Goal: Complete application form

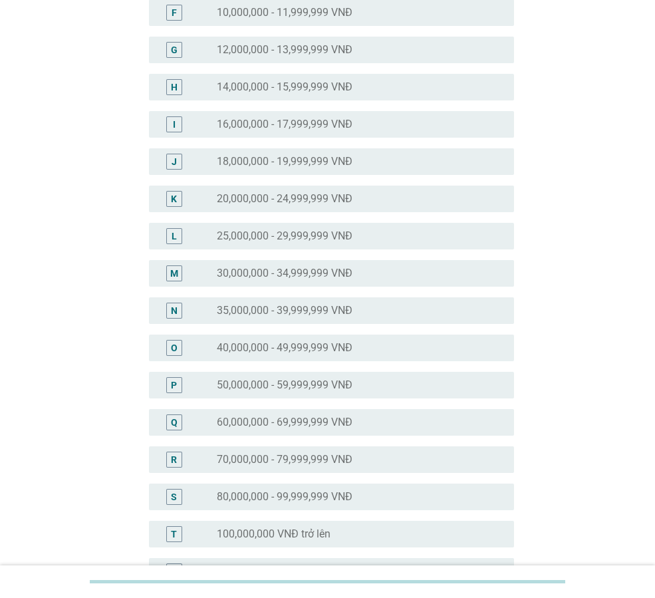
scroll to position [333, 0]
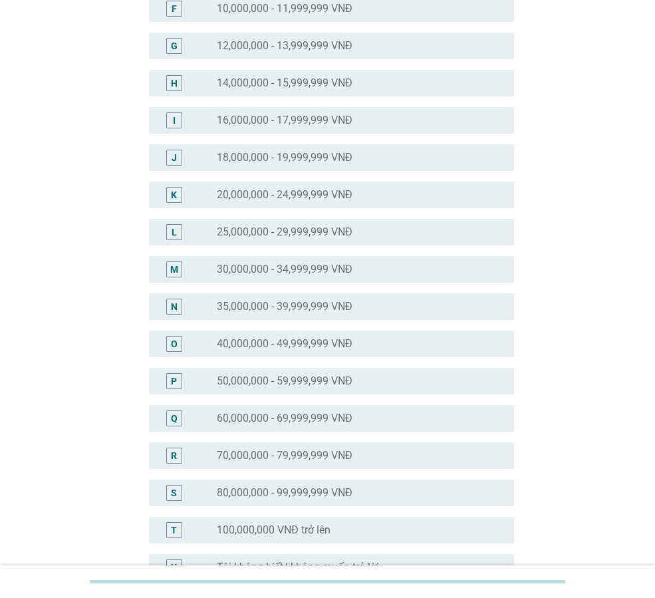
click at [301, 265] on label "30,000,000 - 34,999,999 VNĐ" at bounding box center [285, 269] width 136 height 13
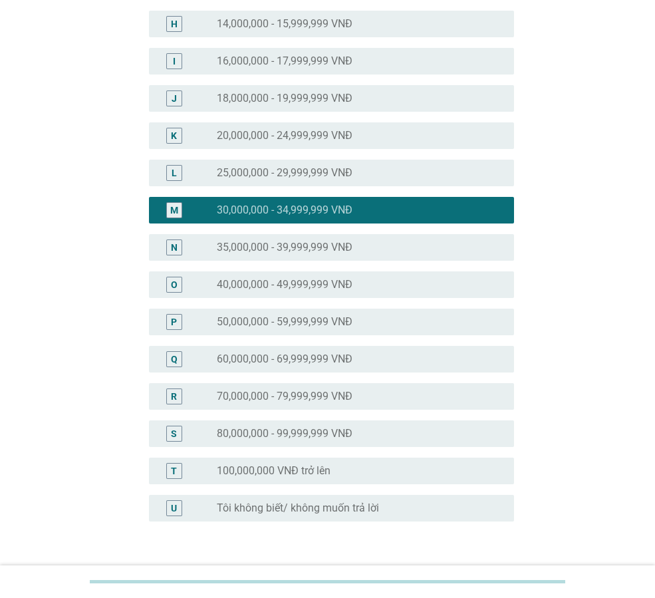
scroll to position [486, 0]
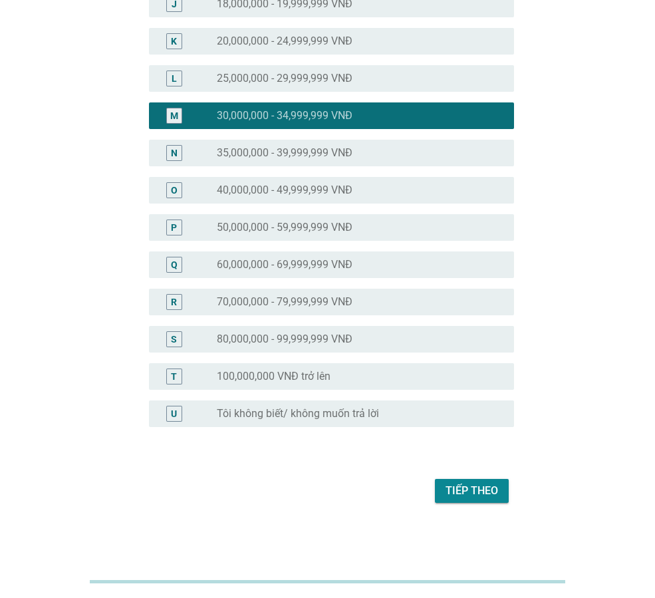
click at [469, 485] on div "Tiếp theo" at bounding box center [472, 491] width 53 height 16
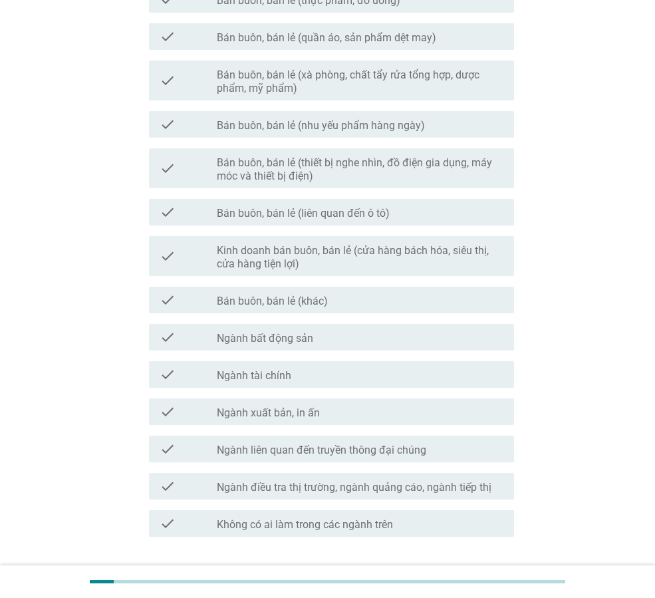
scroll to position [0, 0]
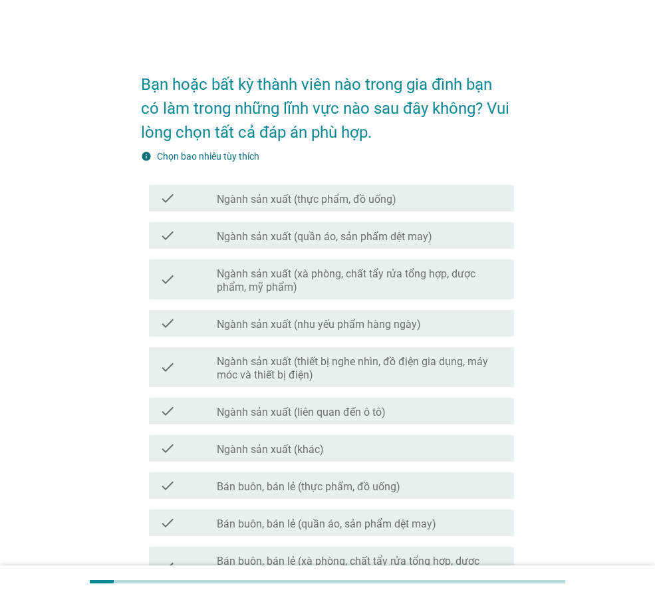
click at [494, 158] on div "info Chọn bao nhiêu tùy thích" at bounding box center [327, 157] width 373 height 14
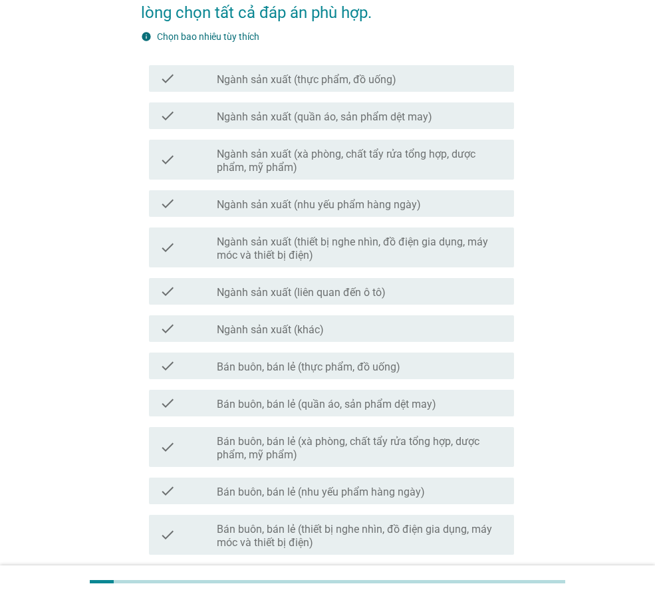
scroll to position [133, 0]
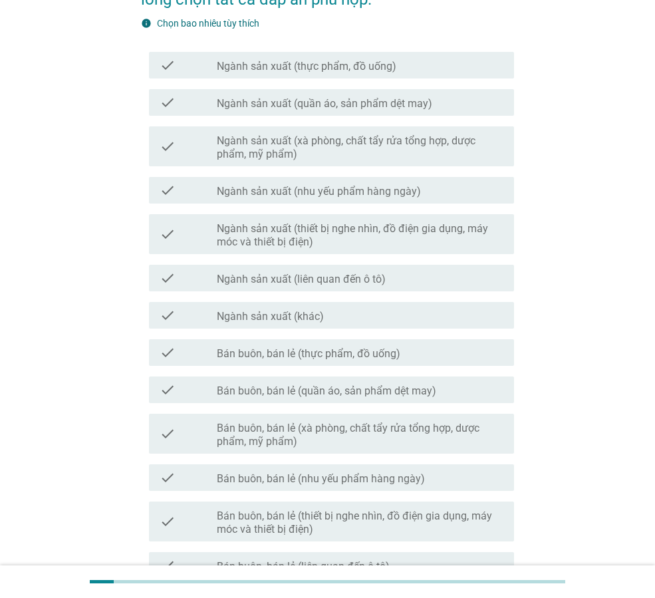
click at [405, 102] on label "Ngành sản xuất (quần áo, sản phẩm dệt may)" at bounding box center [325, 103] width 216 height 13
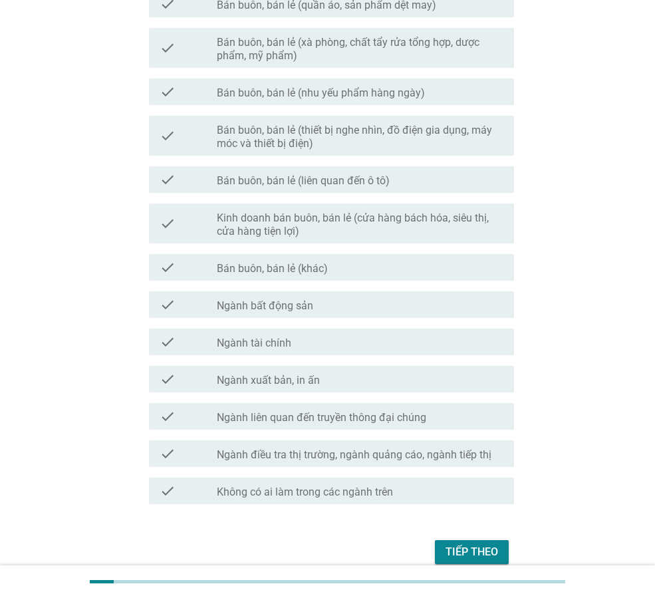
scroll to position [580, 0]
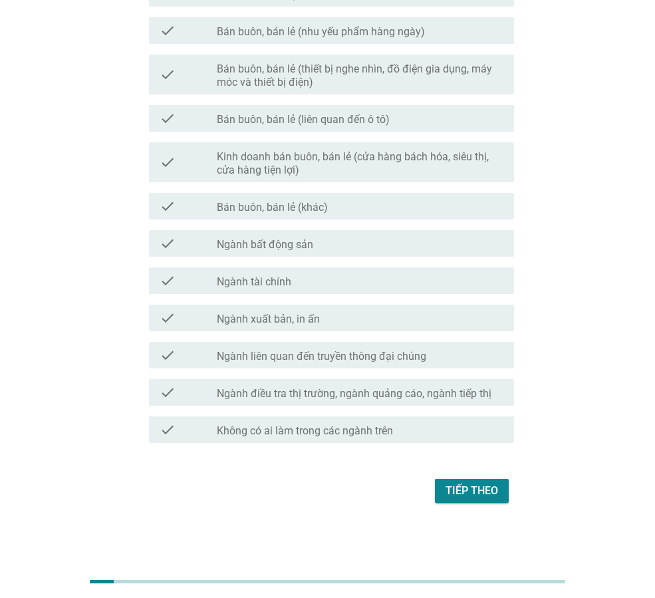
click at [468, 492] on div "Tiếp theo" at bounding box center [472, 491] width 53 height 16
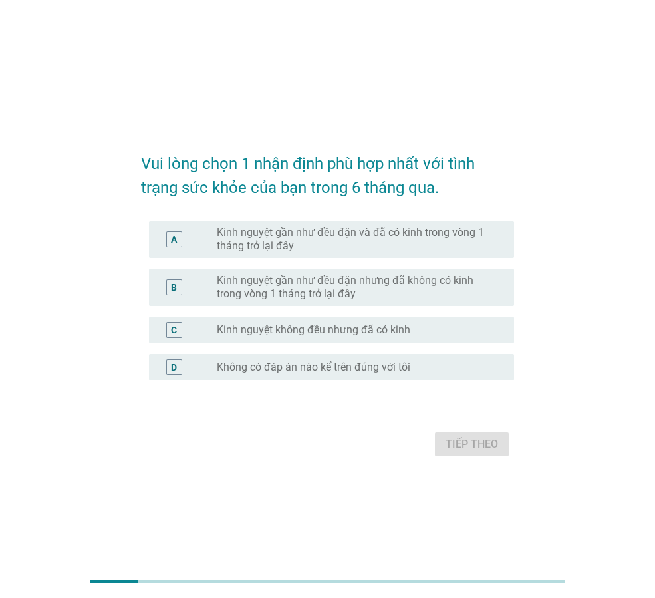
click at [364, 238] on label "Kinh nguyệt gần như đều đặn và đã có kinh trong vòng 1 tháng trở lại đây" at bounding box center [355, 239] width 276 height 27
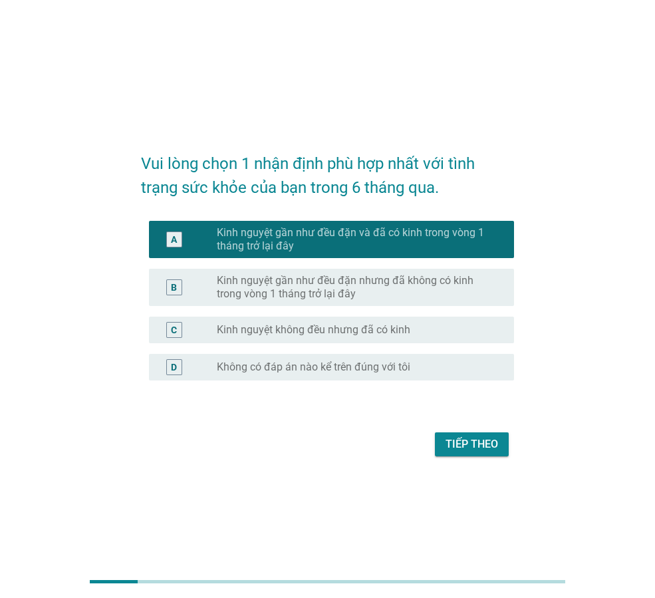
click at [480, 435] on button "Tiếp theo" at bounding box center [472, 444] width 74 height 24
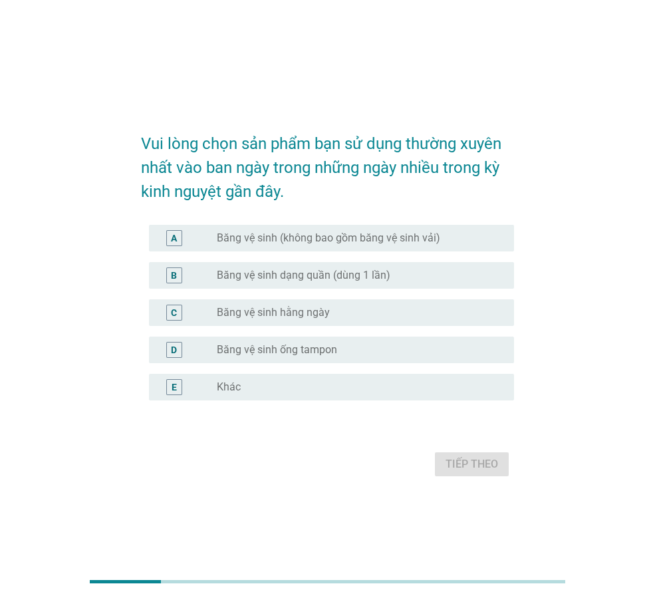
click at [421, 221] on div "A radio_button_unchecked Băng vệ sinh (không bao gồm băng vệ sinh vải)" at bounding box center [327, 238] width 373 height 37
click at [414, 228] on div "A radio_button_unchecked Băng vệ sinh (không bao gồm băng vệ sinh vải)" at bounding box center [331, 238] width 365 height 27
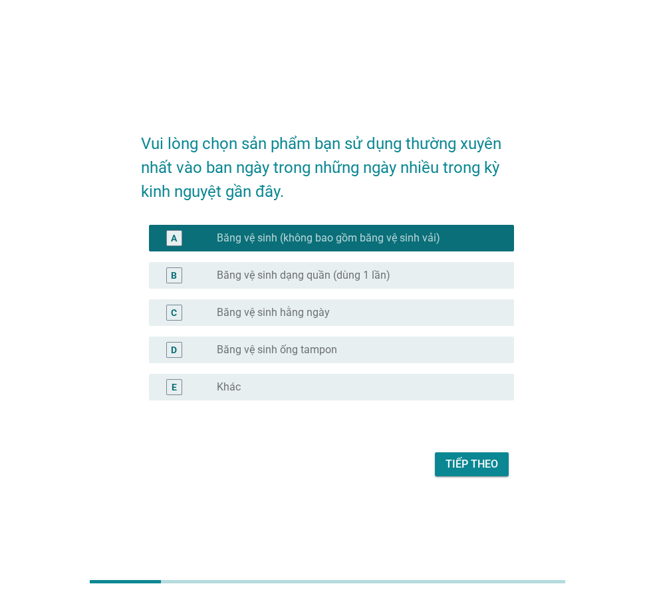
click at [478, 463] on div "Tiếp theo" at bounding box center [472, 464] width 53 height 16
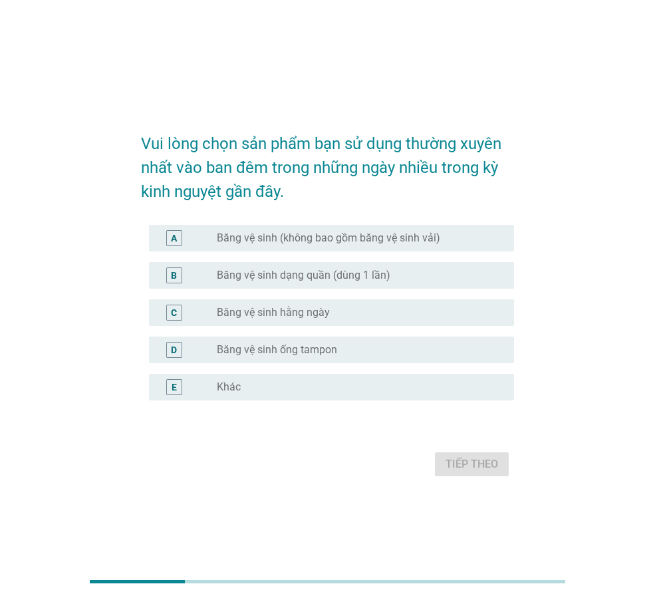
click at [343, 233] on label "Băng vệ sinh (không bao gồm băng vệ sinh vải)" at bounding box center [329, 238] width 224 height 13
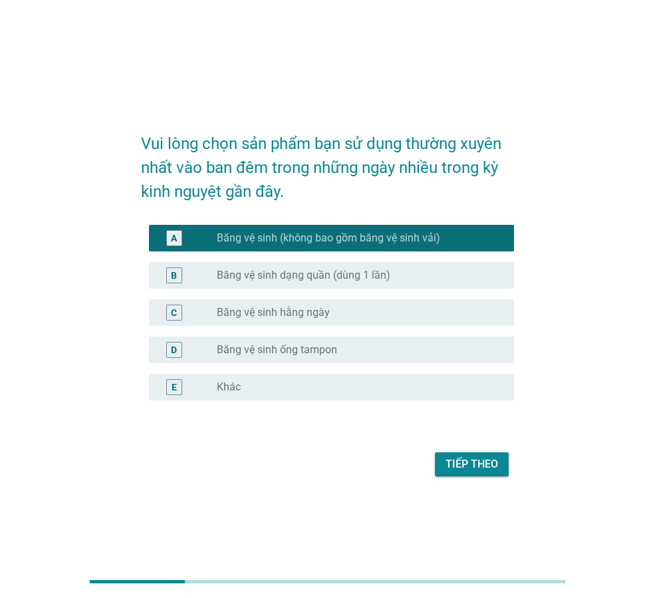
click at [452, 468] on div "Tiếp theo" at bounding box center [472, 464] width 53 height 16
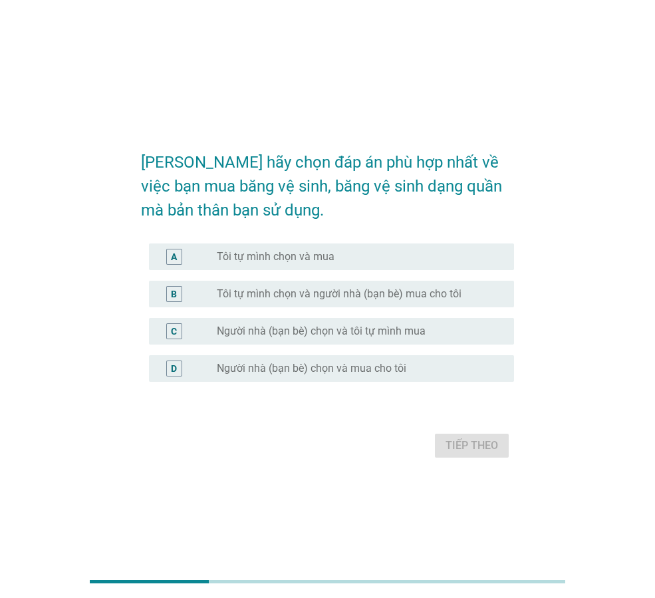
click at [335, 253] on div "radio_button_unchecked Tôi tự mình chọn và mua" at bounding box center [355, 256] width 276 height 13
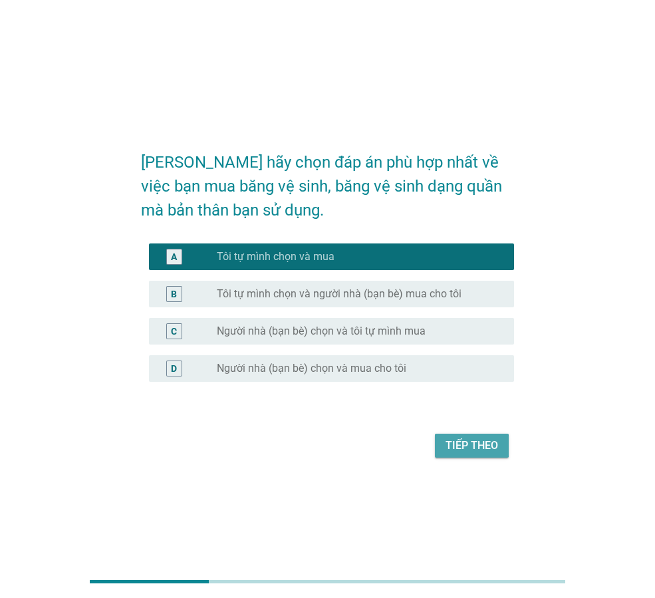
click at [458, 448] on div "Tiếp theo" at bounding box center [472, 446] width 53 height 16
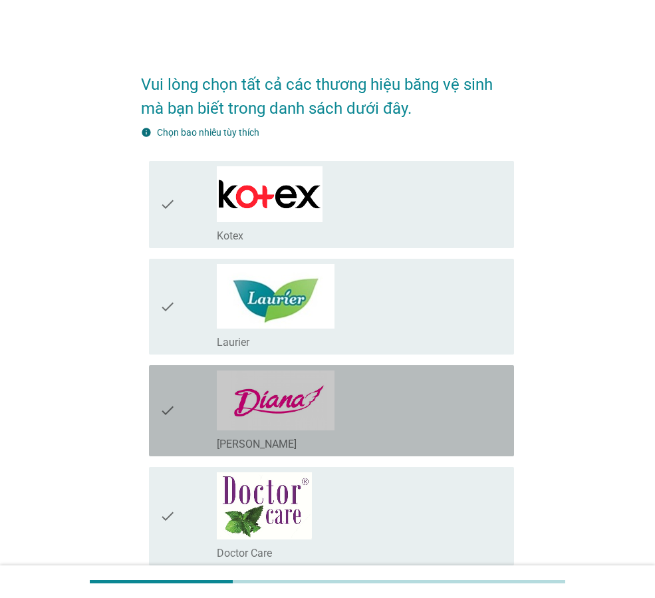
click at [345, 416] on div "check_box_outline_blank [PERSON_NAME]" at bounding box center [360, 411] width 287 height 80
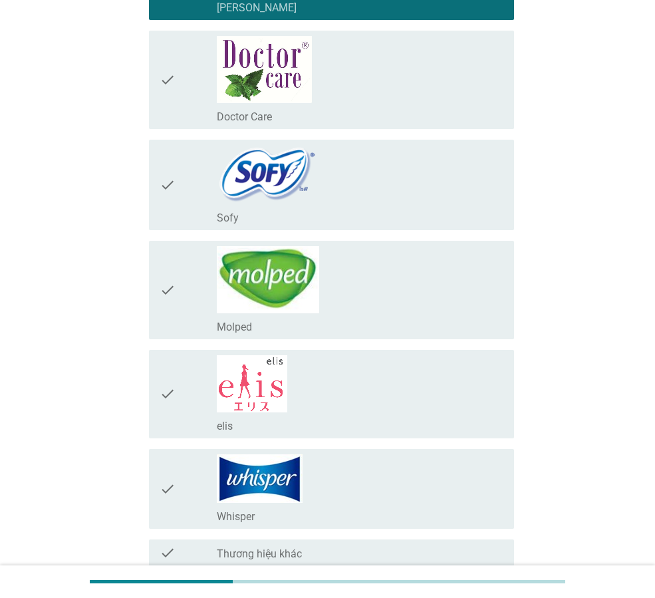
scroll to position [559, 0]
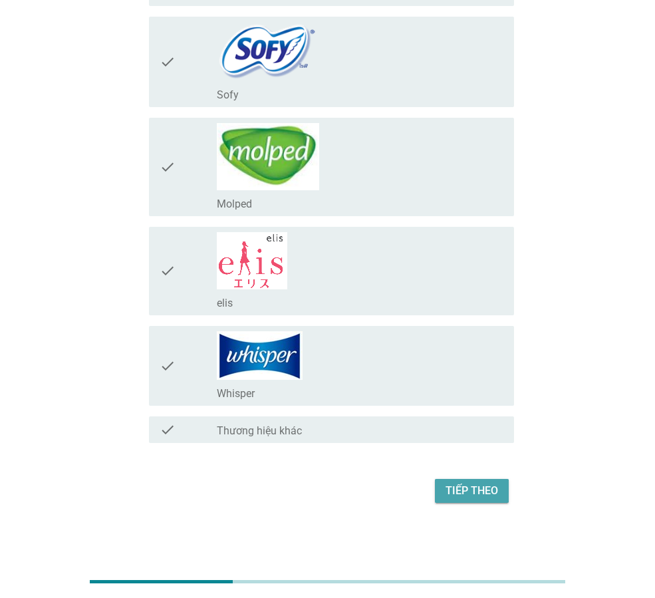
click at [480, 486] on div "Tiếp theo" at bounding box center [472, 491] width 53 height 16
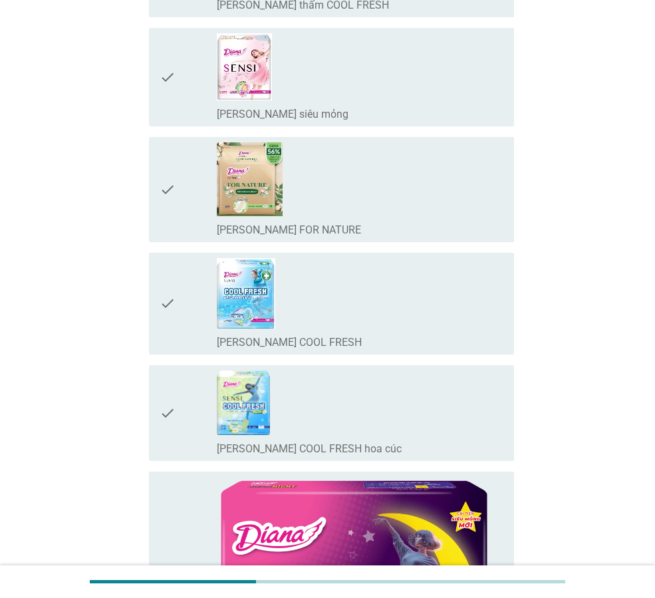
scroll to position [0, 0]
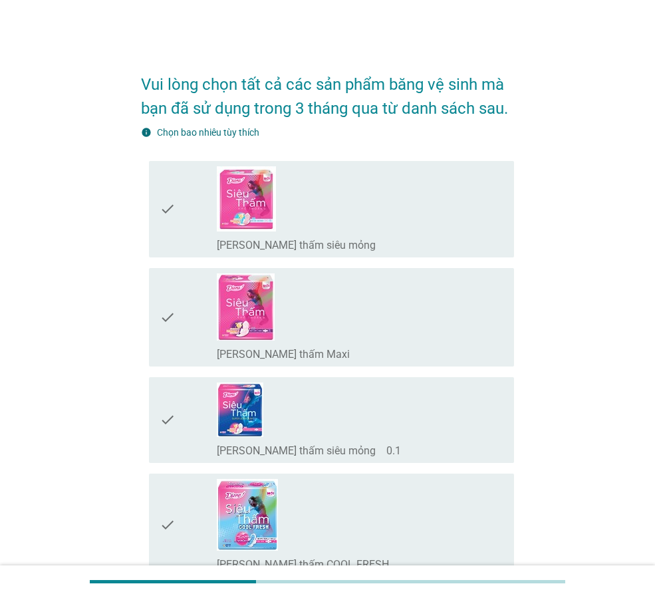
click at [326, 208] on div "check_box_outline_blank [PERSON_NAME] thấm siêu mỏng" at bounding box center [360, 209] width 287 height 86
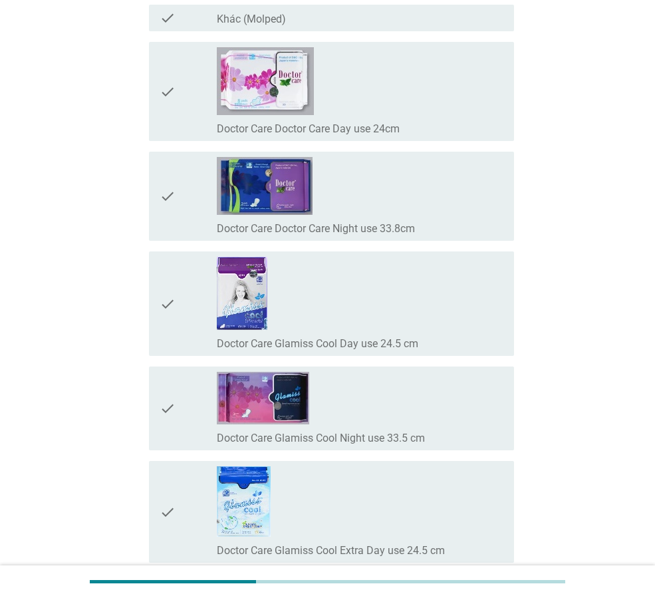
scroll to position [11963, 0]
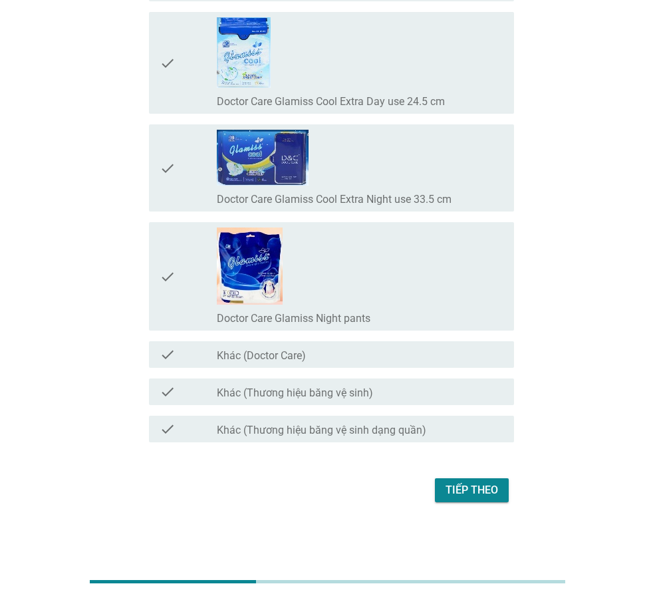
click at [465, 495] on div "Tiếp theo" at bounding box center [472, 490] width 53 height 16
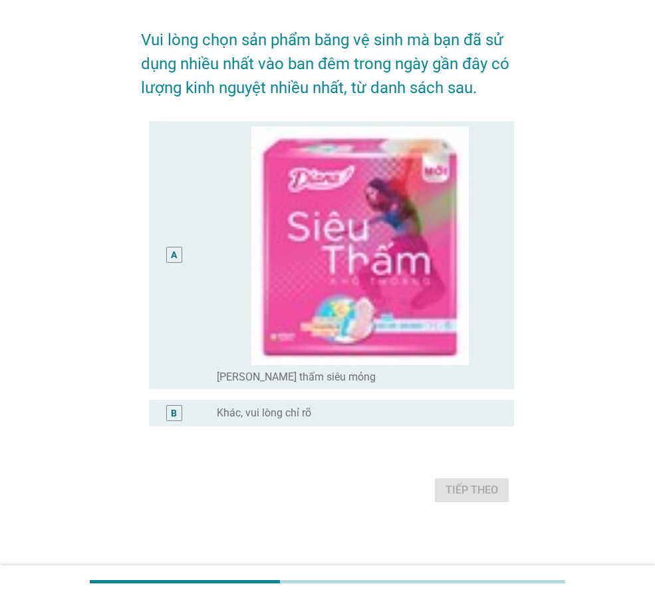
scroll to position [0, 0]
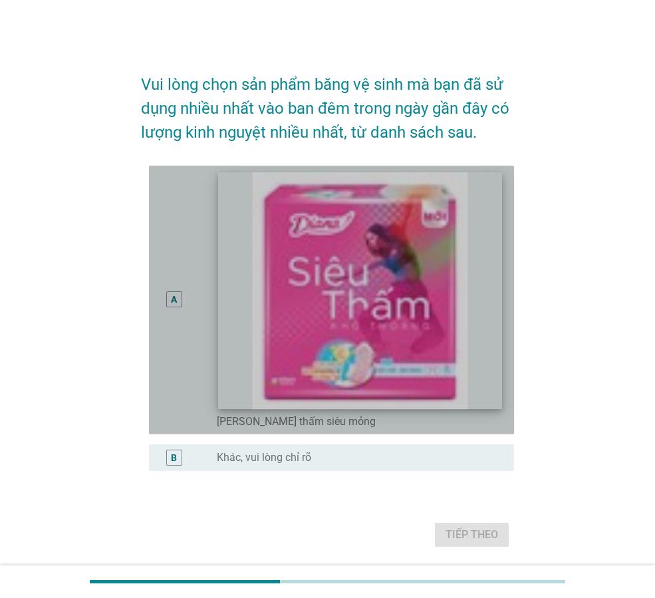
click at [356, 323] on img at bounding box center [359, 290] width 283 height 237
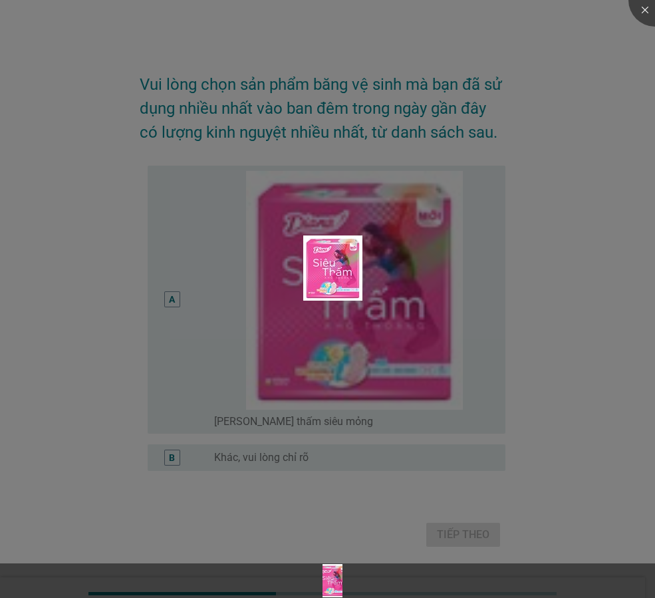
click at [624, 399] on div at bounding box center [327, 299] width 655 height 598
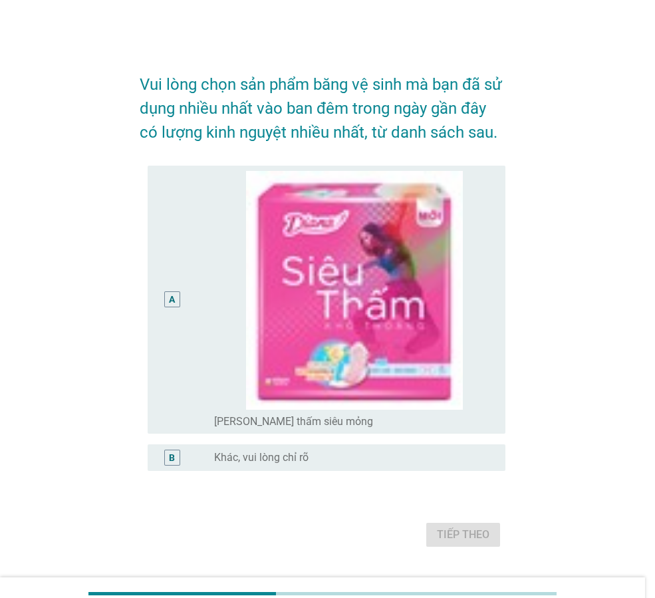
click at [174, 323] on div at bounding box center [327, 299] width 655 height 598
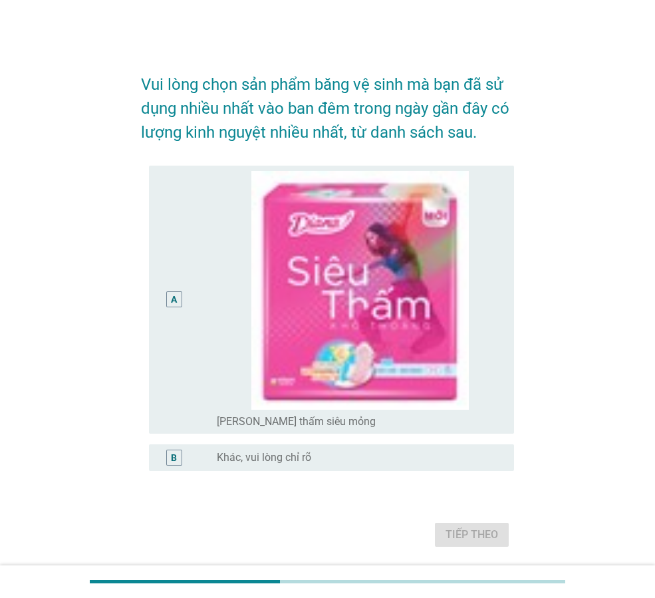
click at [178, 304] on div "A" at bounding box center [174, 299] width 16 height 16
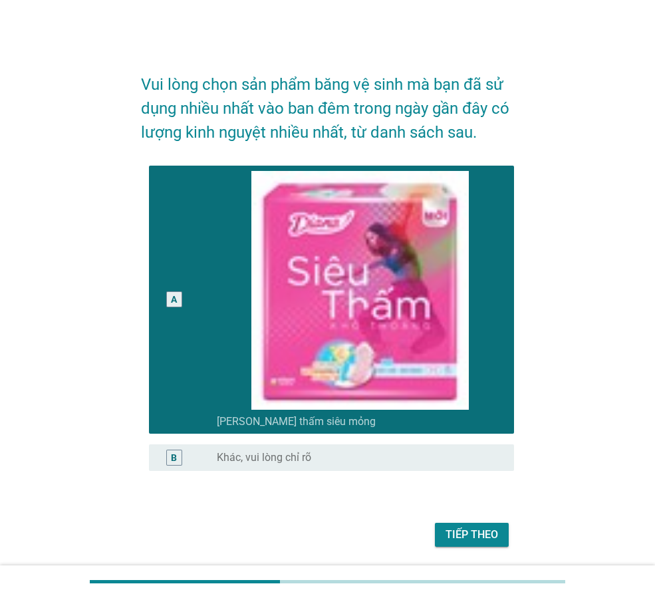
click at [480, 533] on div "Tiếp theo" at bounding box center [472, 535] width 53 height 16
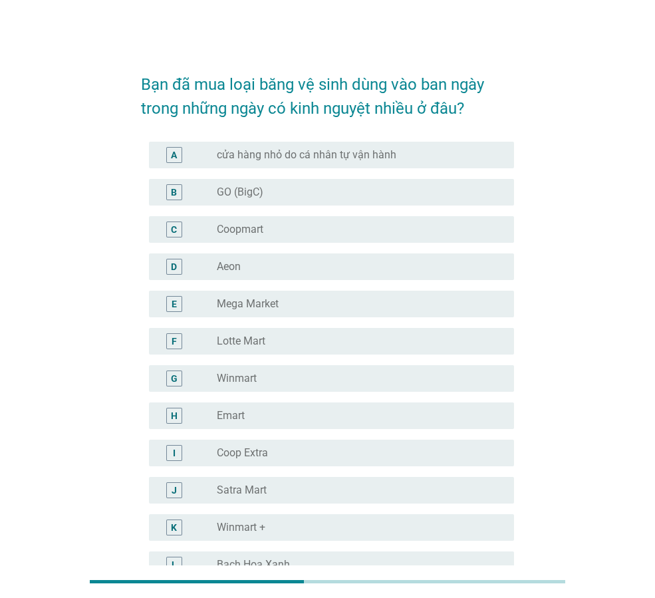
click at [320, 195] on div "radio_button_unchecked GO (BigC)" at bounding box center [355, 192] width 276 height 13
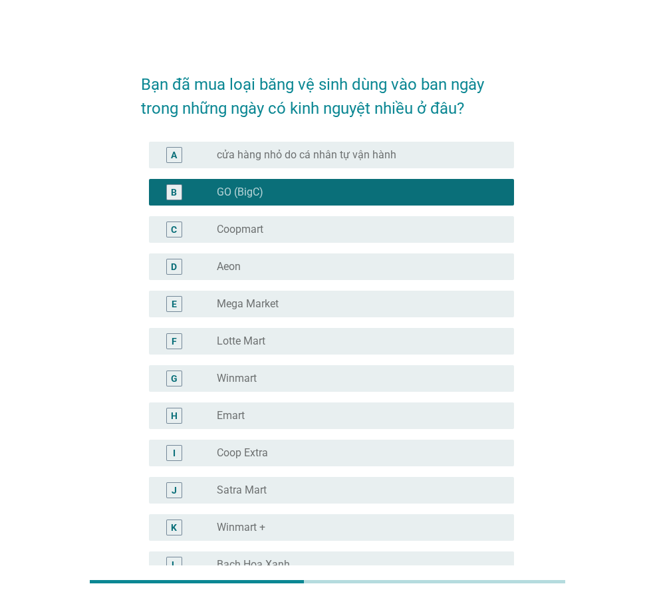
click at [291, 376] on div "radio_button_unchecked Winmart" at bounding box center [355, 378] width 276 height 13
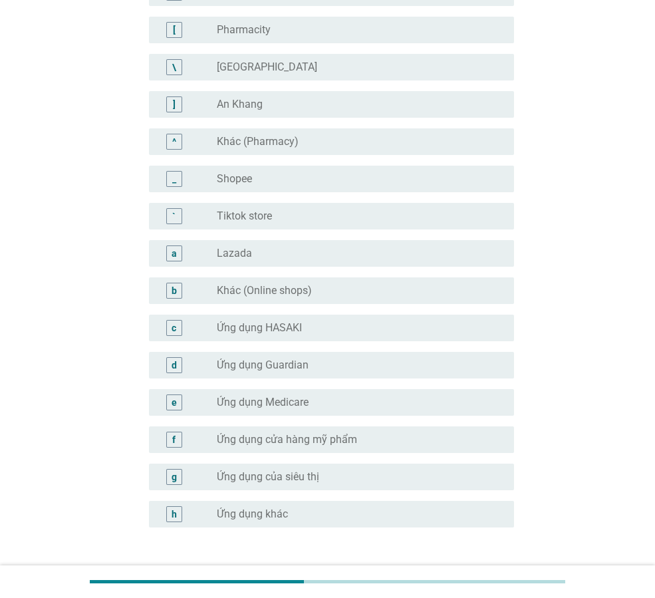
scroll to position [1194, 0]
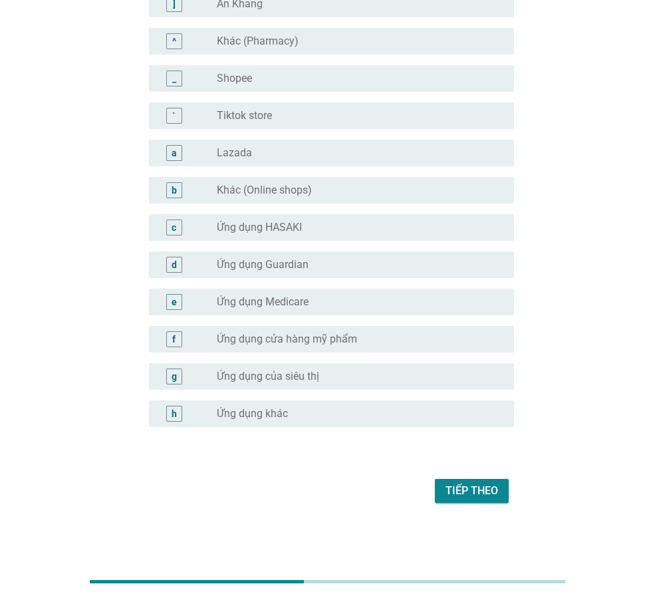
click at [468, 485] on div "Tiếp theo" at bounding box center [472, 491] width 53 height 16
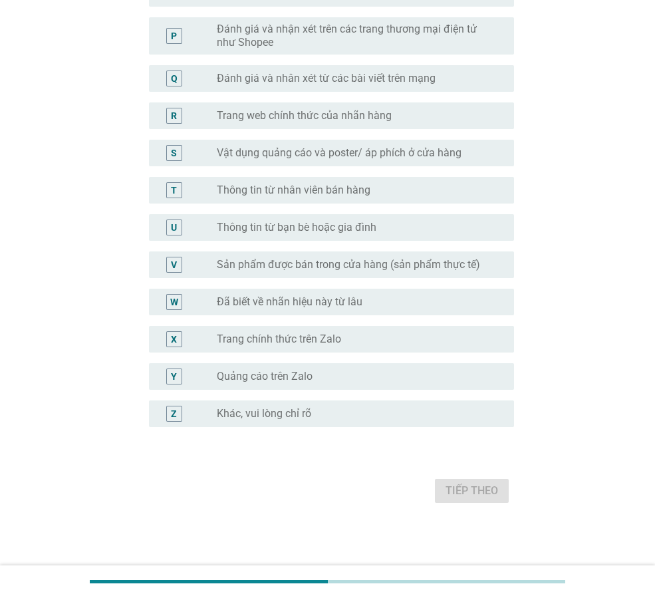
scroll to position [0, 0]
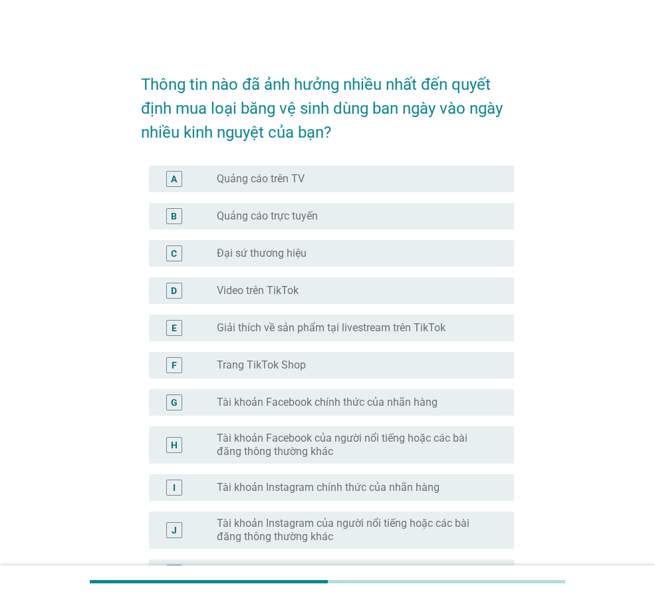
click at [311, 185] on div "radio_button_unchecked Quảng cáo trên TV" at bounding box center [355, 178] width 276 height 13
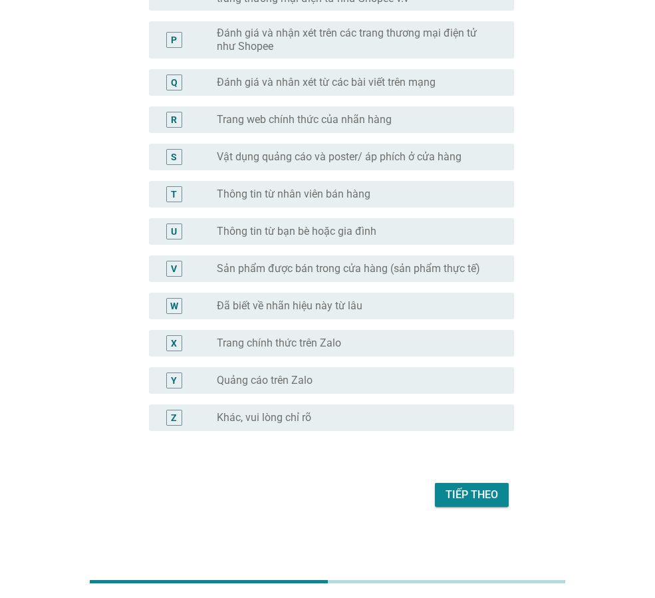
scroll to position [750, 0]
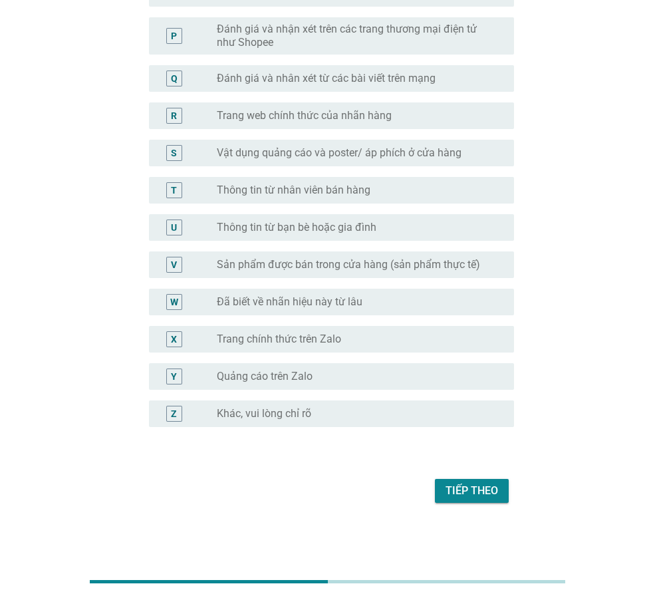
click at [479, 482] on button "Tiếp theo" at bounding box center [472, 491] width 74 height 24
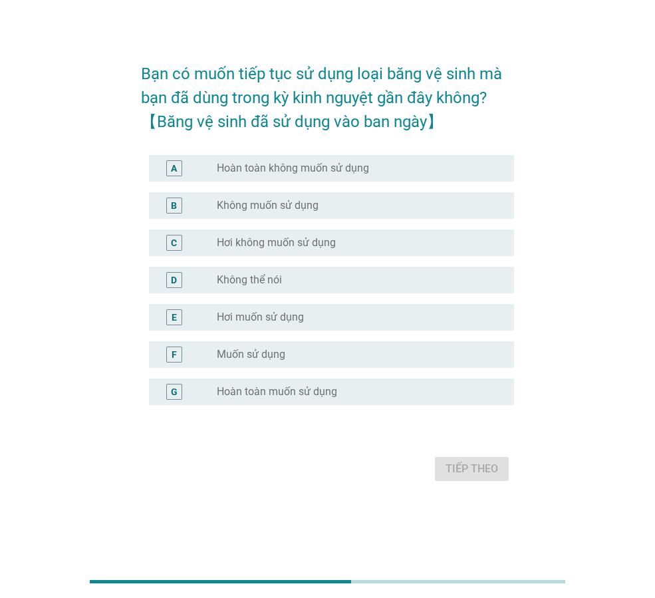
scroll to position [0, 0]
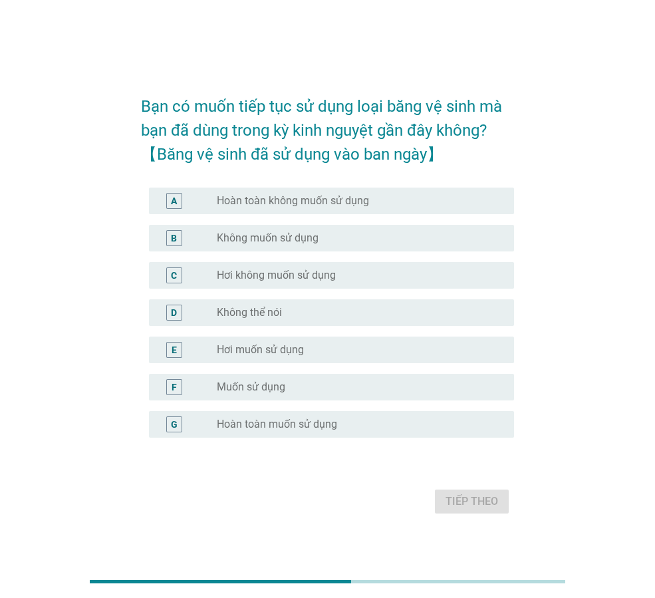
click at [311, 424] on label "Hoàn toàn muốn sử dụng" at bounding box center [277, 424] width 120 height 13
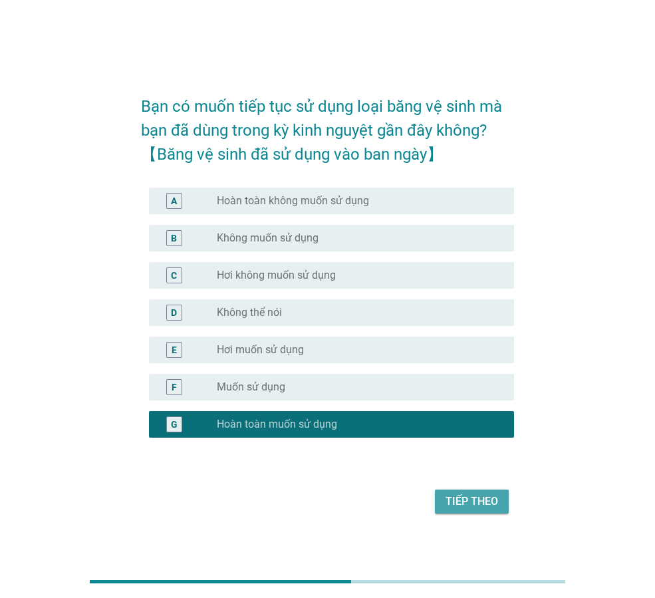
click at [448, 498] on div "Tiếp theo" at bounding box center [472, 502] width 53 height 16
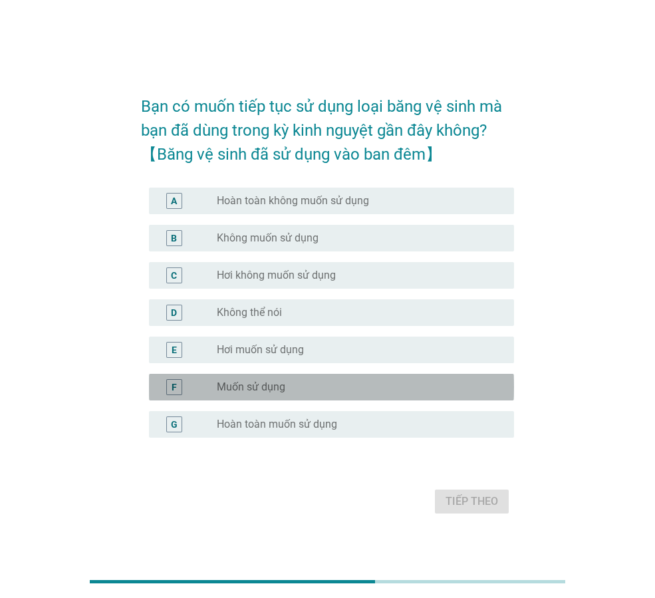
click at [305, 379] on div "radio_button_unchecked Muốn sử dụng" at bounding box center [360, 387] width 287 height 16
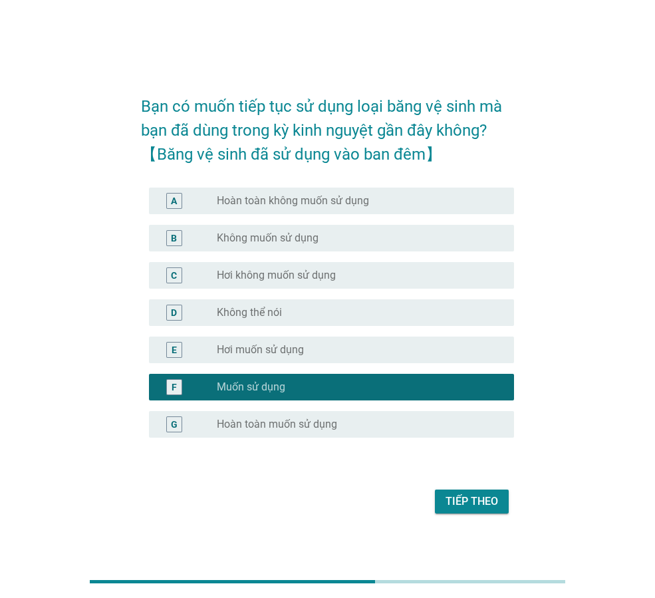
click at [481, 496] on div "Tiếp theo" at bounding box center [472, 502] width 53 height 16
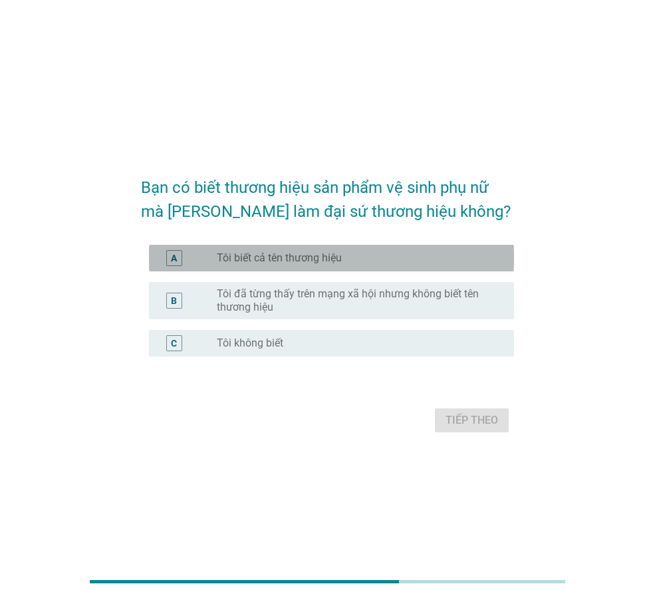
click at [346, 260] on div "radio_button_unchecked Tôi biết cả tên thương hiệu" at bounding box center [355, 257] width 276 height 13
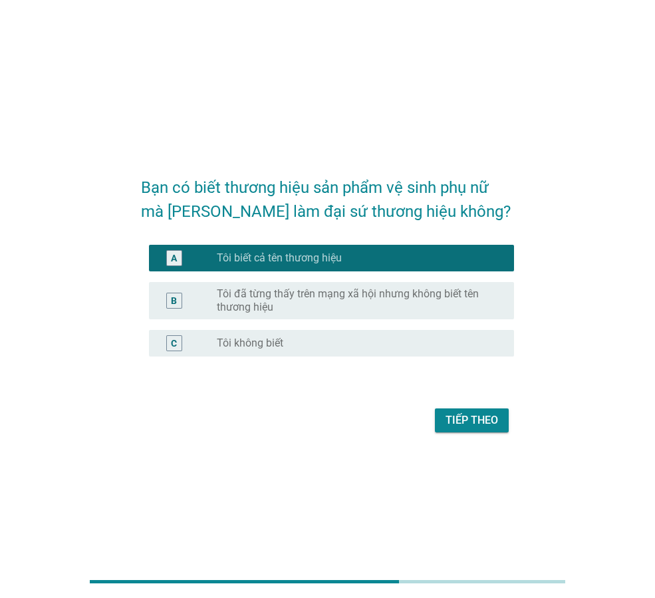
click at [483, 419] on div "Tiếp theo" at bounding box center [472, 420] width 53 height 16
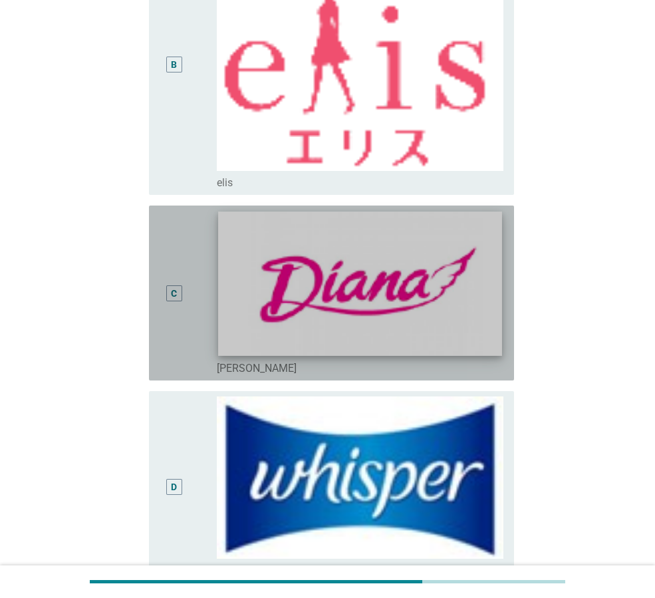
click at [392, 323] on img at bounding box center [359, 284] width 283 height 144
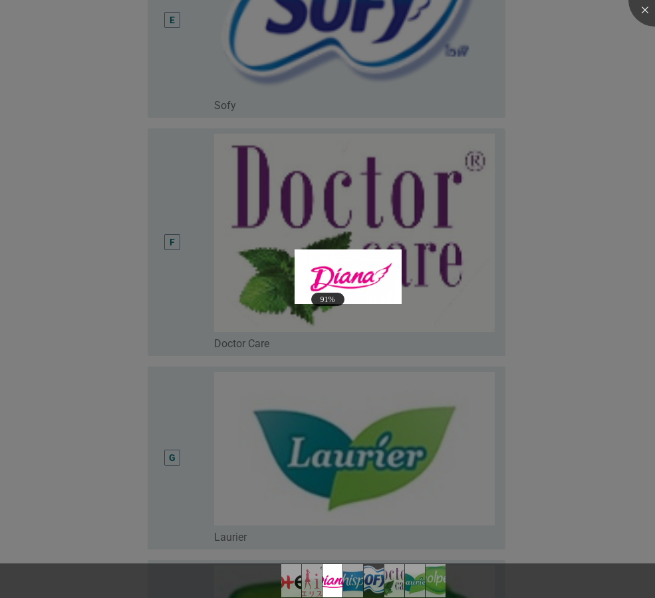
scroll to position [1064, 0]
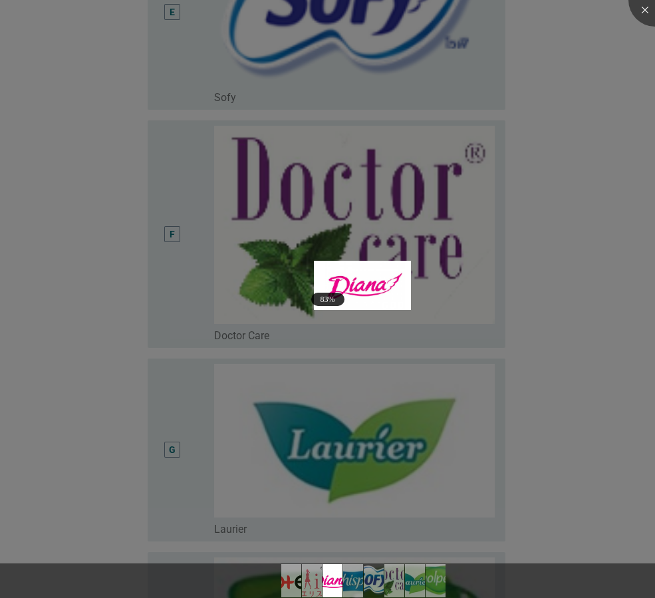
click at [597, 393] on div at bounding box center [327, 299] width 655 height 598
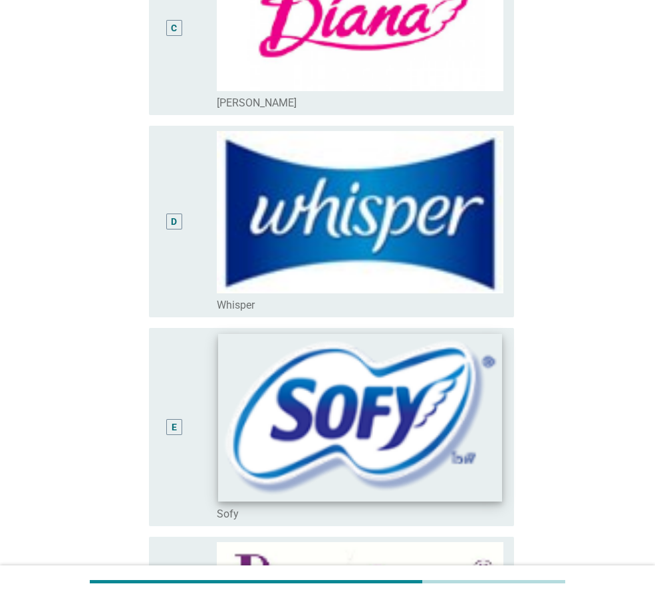
scroll to position [470, 0]
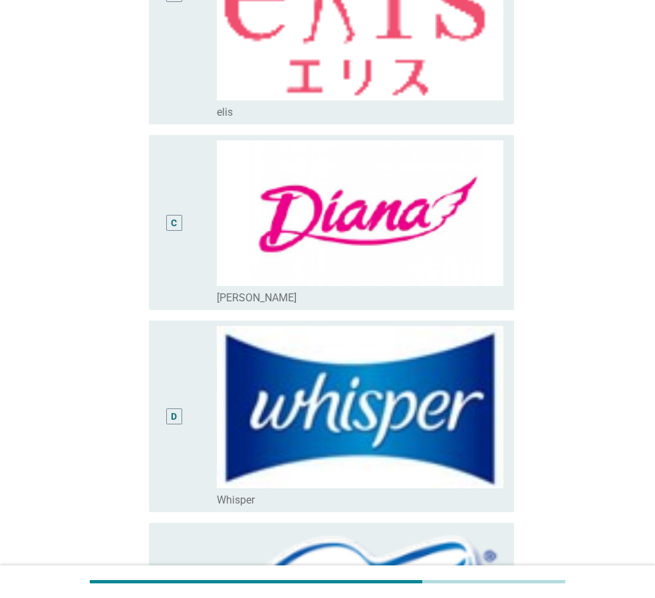
click at [208, 223] on div "C" at bounding box center [188, 222] width 57 height 164
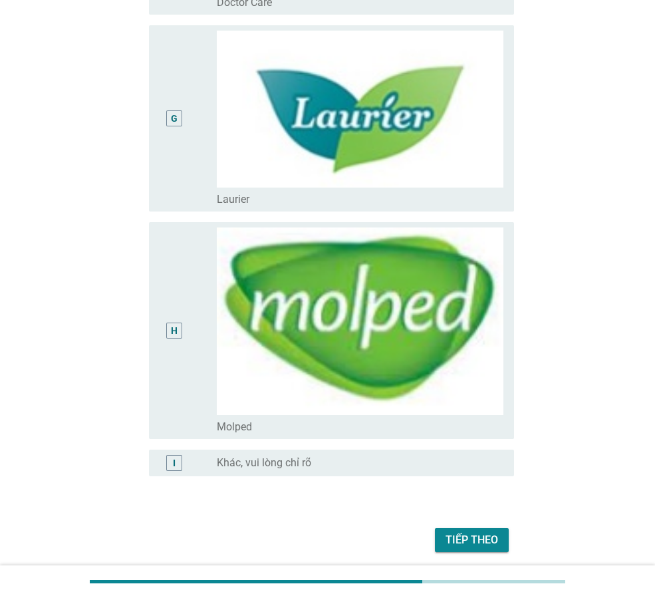
scroll to position [1468, 0]
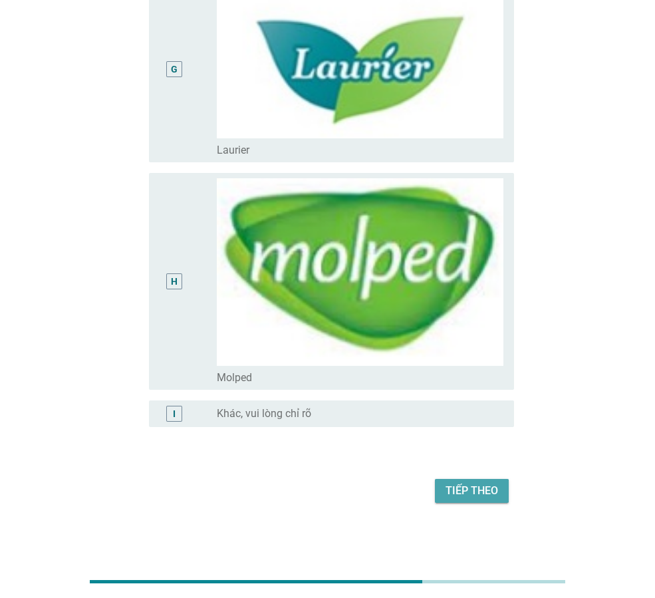
click at [462, 490] on div "Tiếp theo" at bounding box center [472, 491] width 53 height 16
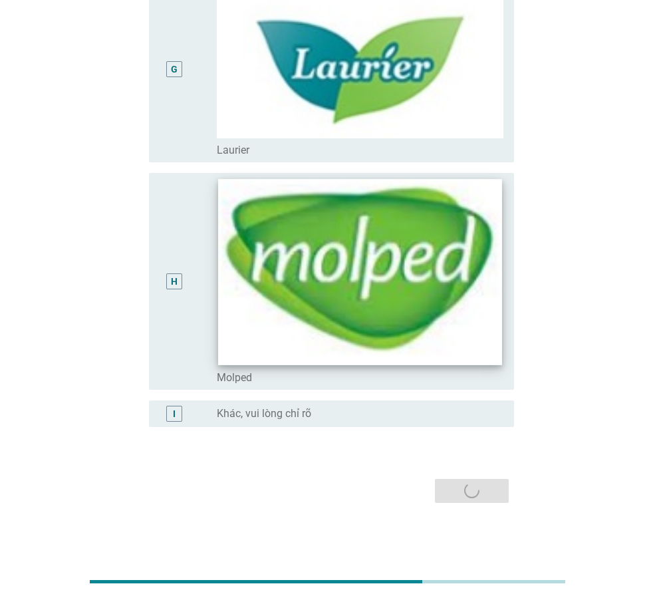
scroll to position [0, 0]
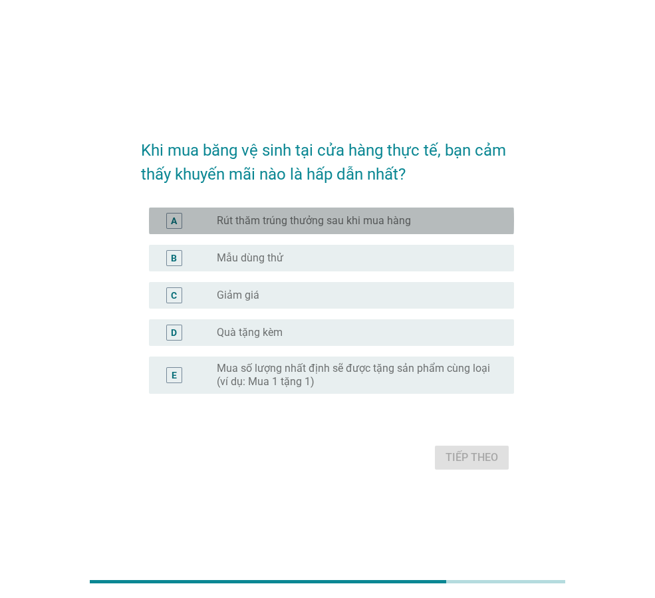
click at [298, 225] on label "Rút thăm trúng thưởng sau khi mua hàng" at bounding box center [314, 220] width 194 height 13
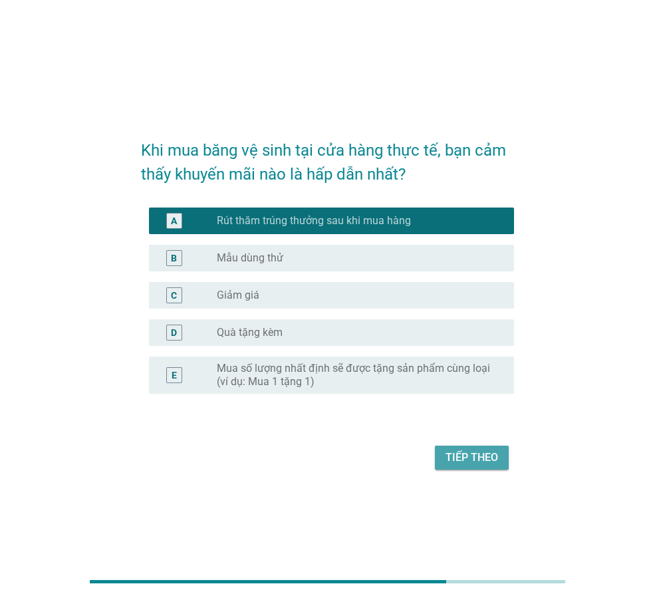
click at [467, 454] on div "Tiếp theo" at bounding box center [472, 458] width 53 height 16
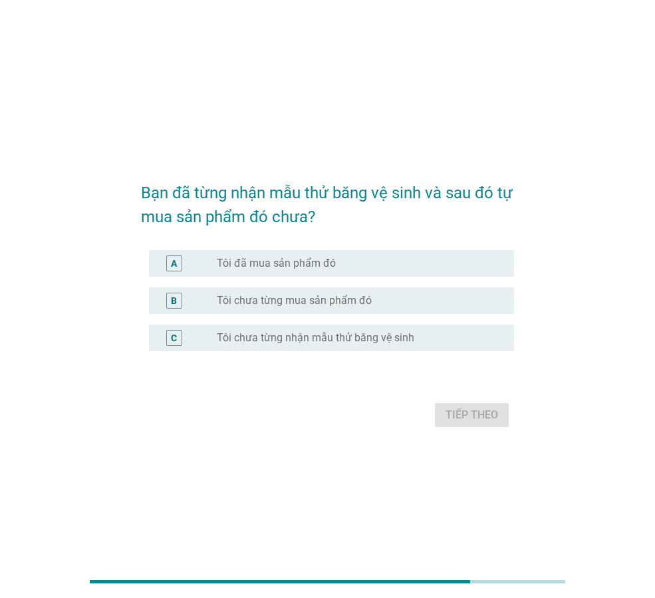
click at [301, 258] on label "Tôi đã mua sản phẩm đó" at bounding box center [276, 263] width 119 height 13
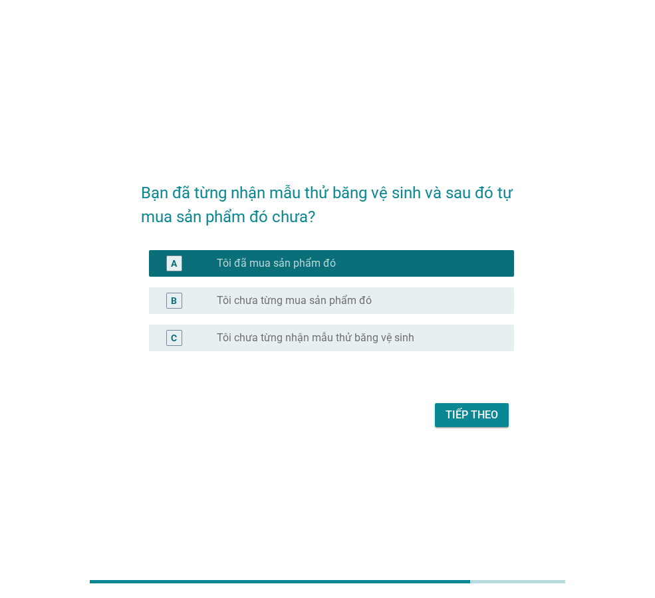
click at [472, 413] on div "Tiếp theo" at bounding box center [472, 415] width 53 height 16
